Goal: Find specific page/section: Find specific page/section

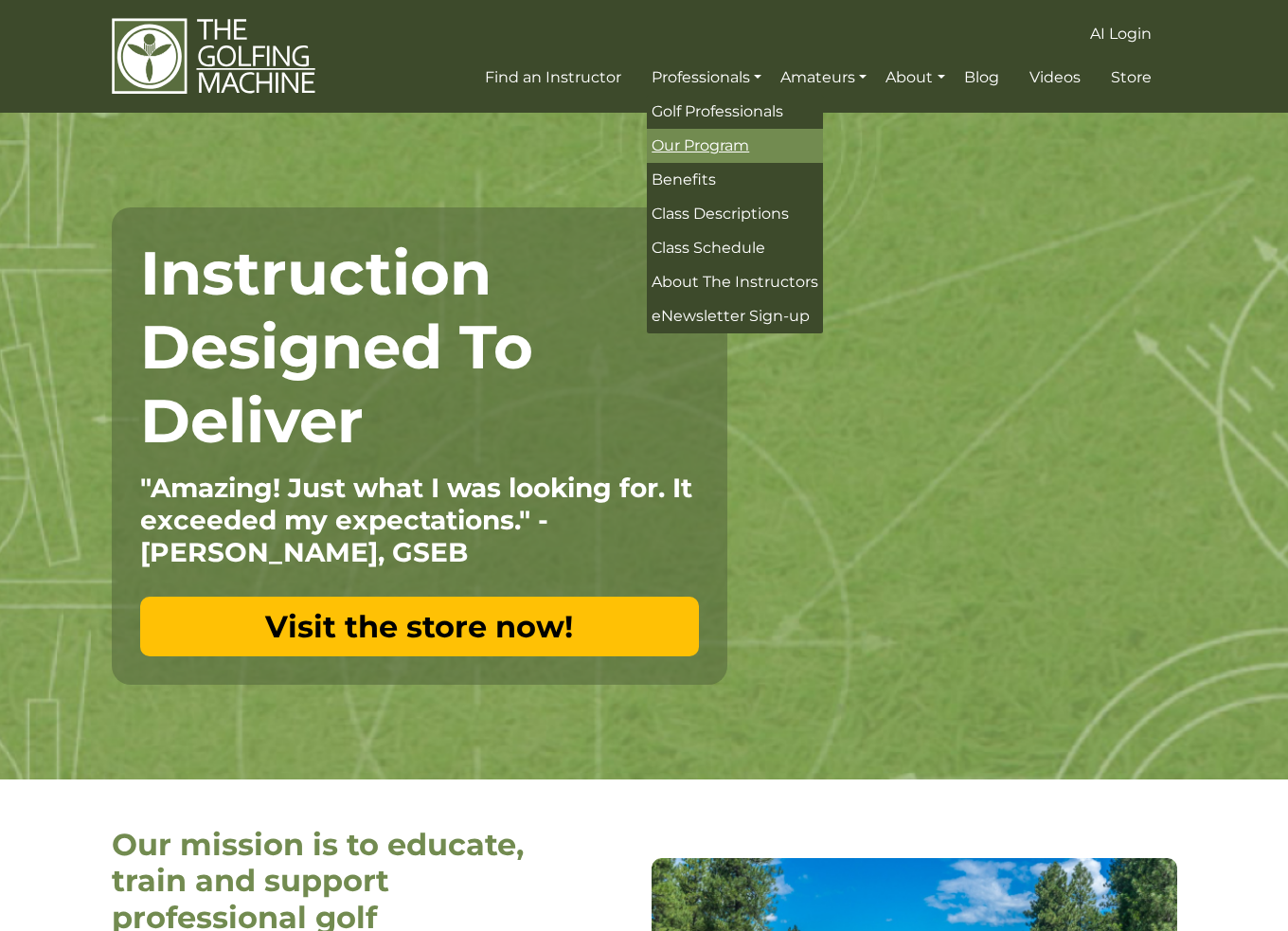
click at [678, 139] on span "Our Program" at bounding box center [700, 146] width 98 height 18
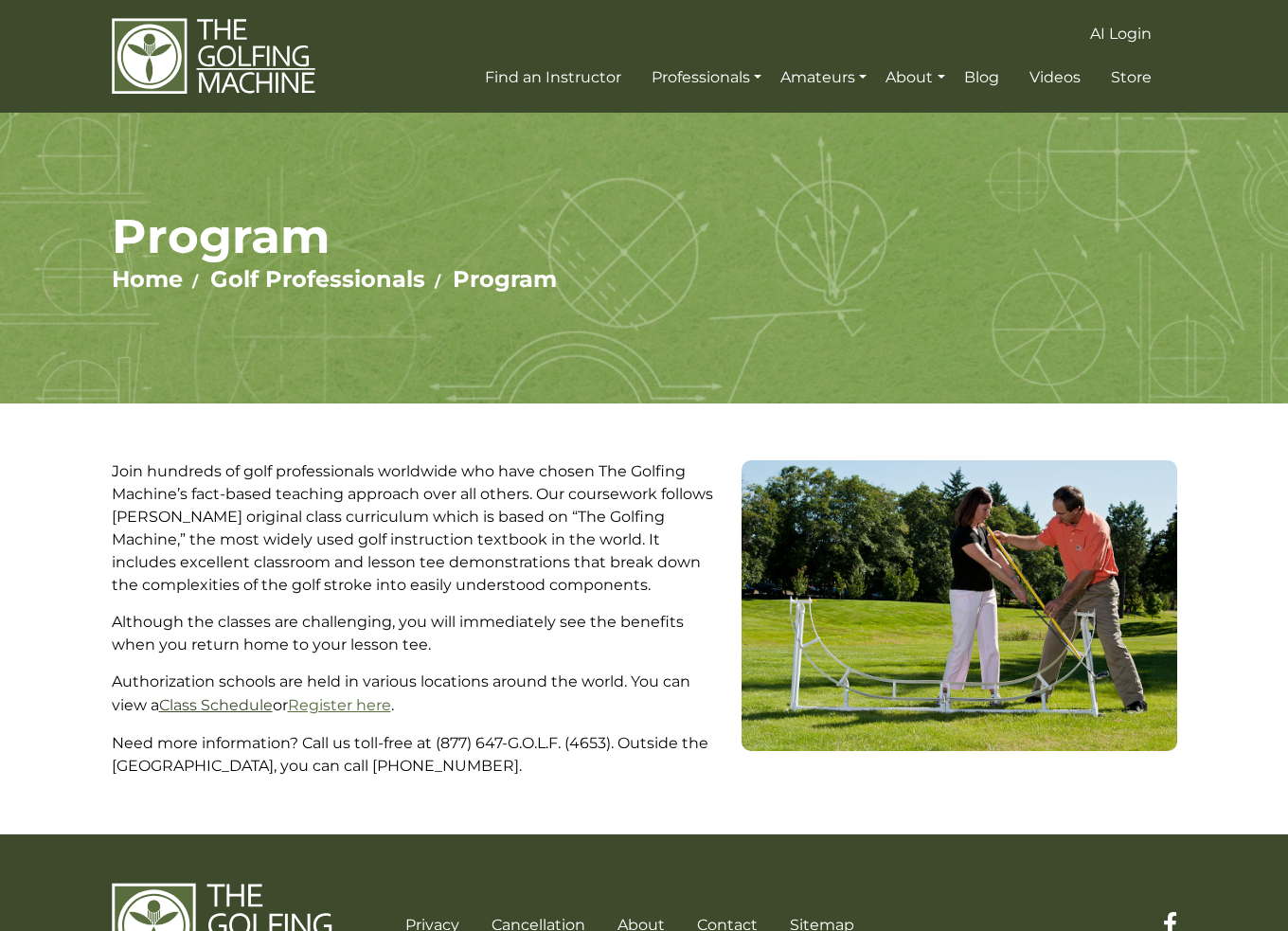
click at [208, 703] on link "Class Schedule" at bounding box center [216, 705] width 114 height 18
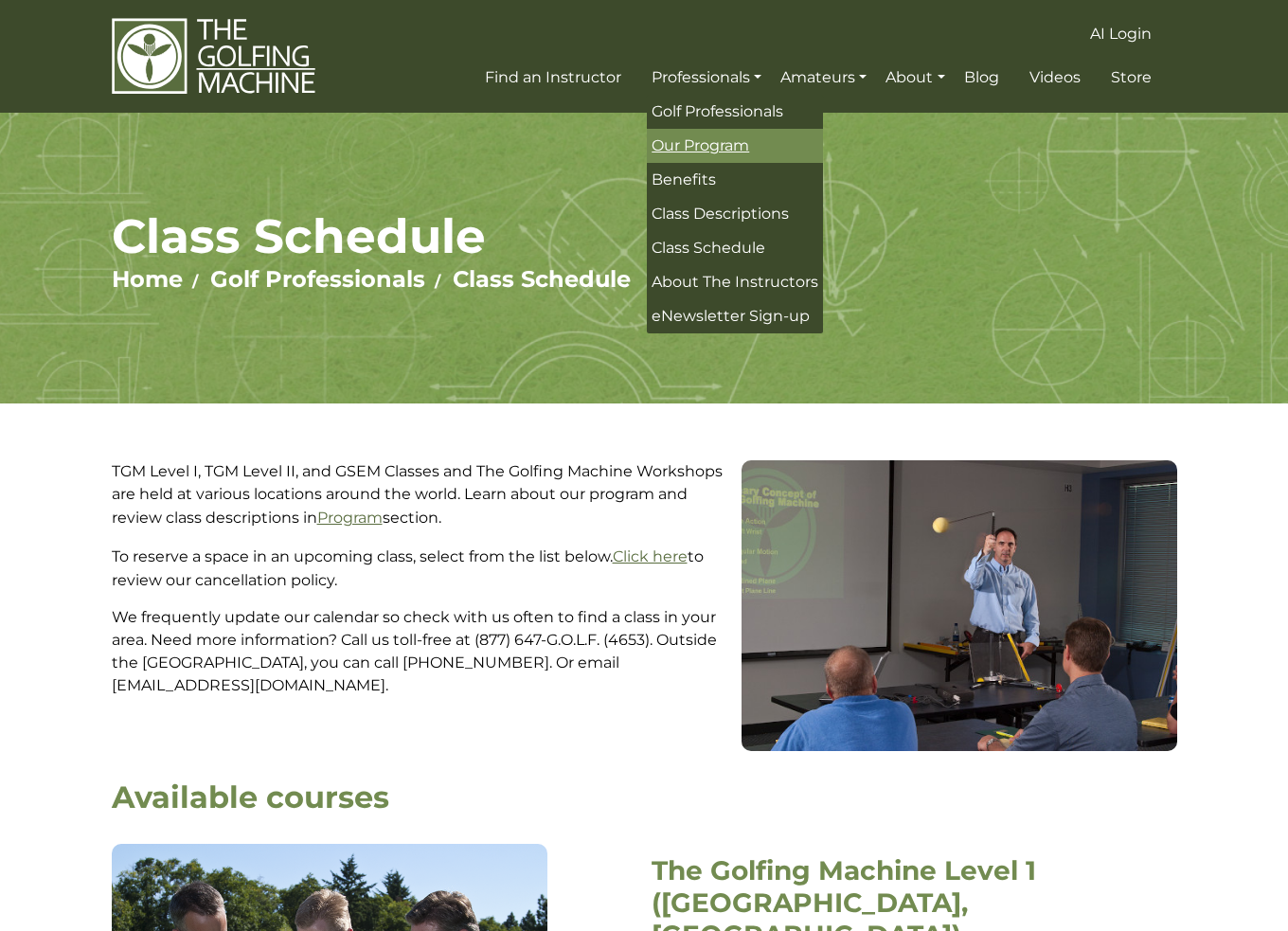
click at [686, 146] on span "Our Program" at bounding box center [700, 146] width 98 height 18
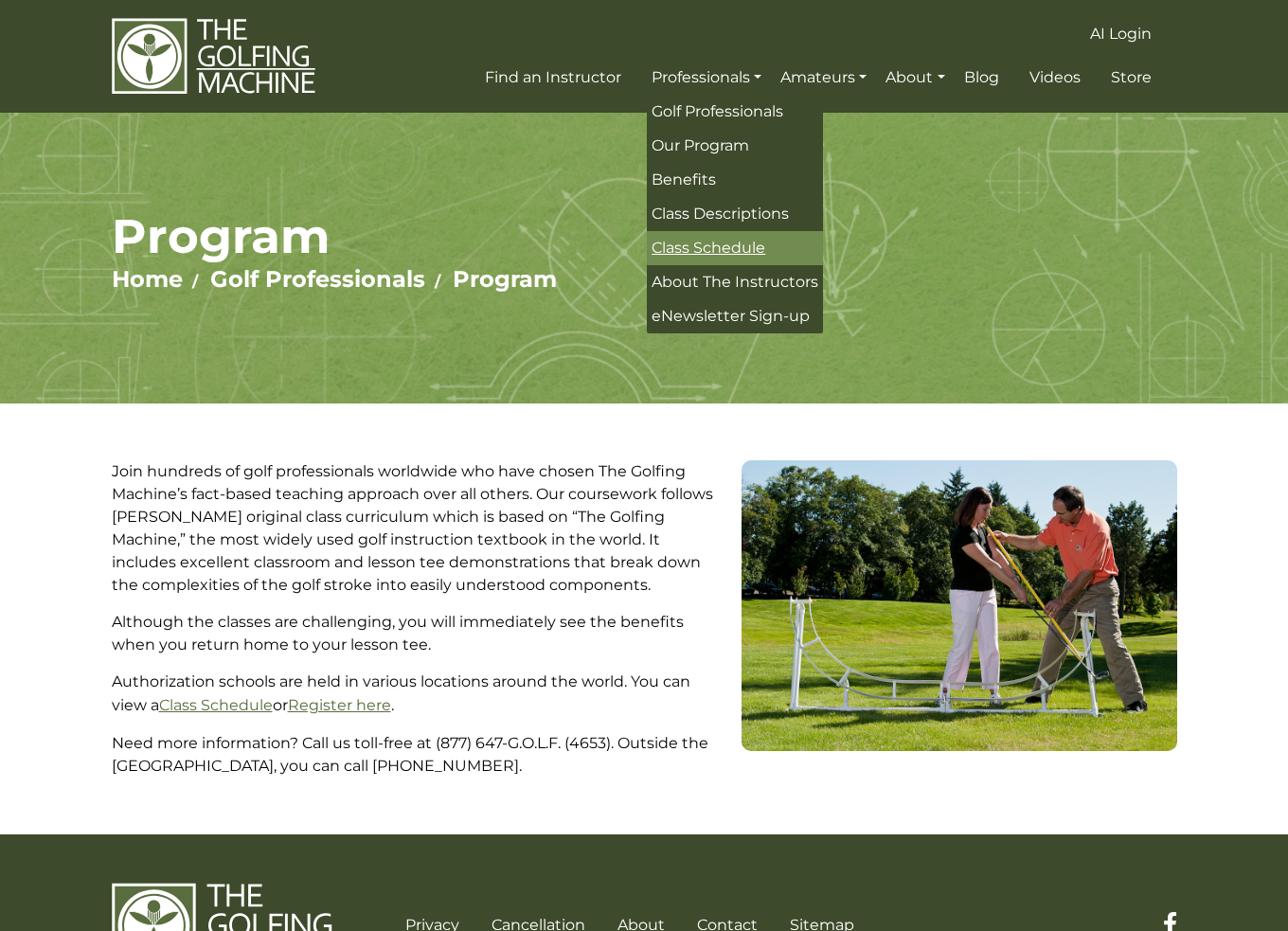
click at [697, 239] on span "Class Schedule" at bounding box center [708, 248] width 114 height 18
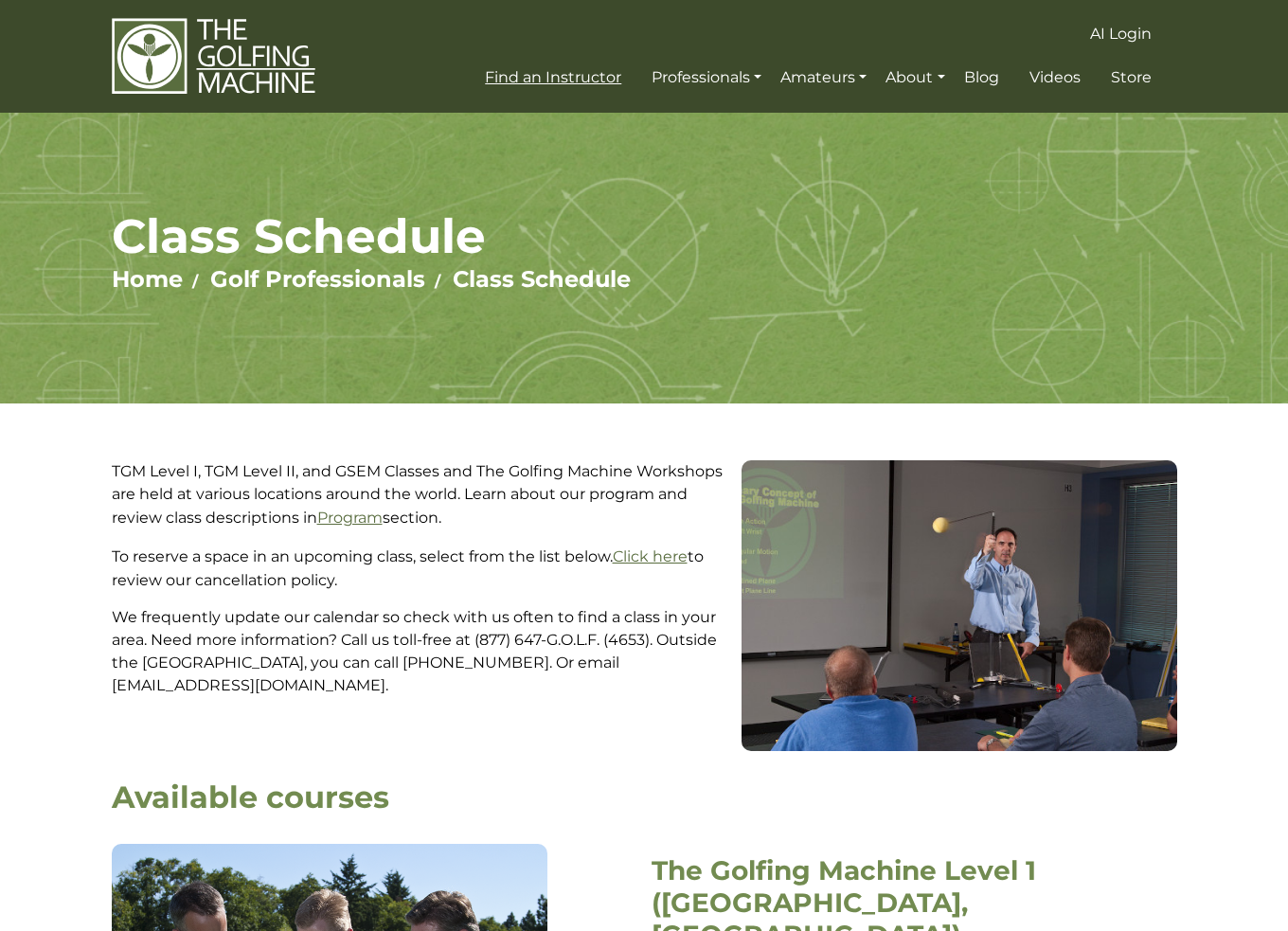
click at [570, 80] on span "Find an Instructor" at bounding box center [553, 77] width 137 height 18
